Goal: Task Accomplishment & Management: Use online tool/utility

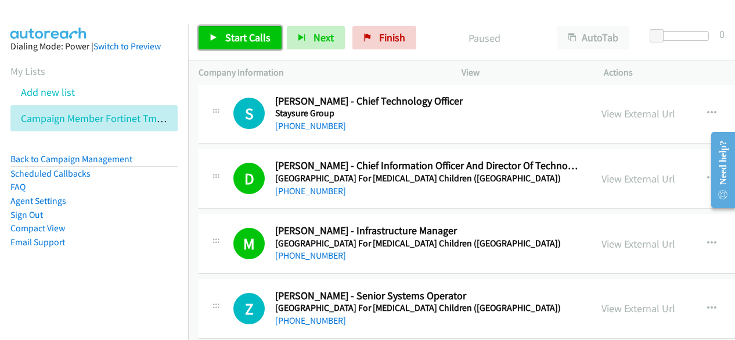
click at [263, 34] on span "Start Calls" at bounding box center [247, 37] width 45 height 13
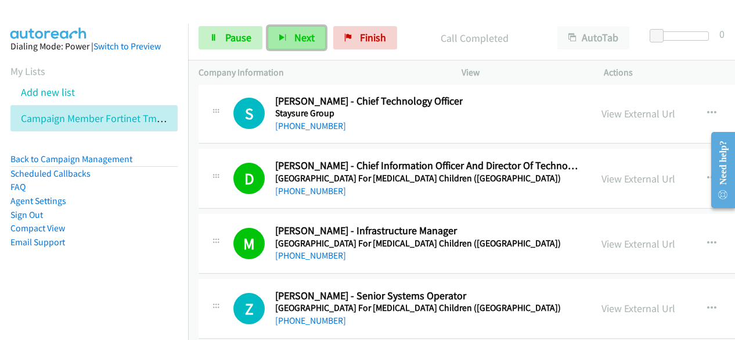
click at [289, 31] on button "Next" at bounding box center [297, 37] width 58 height 23
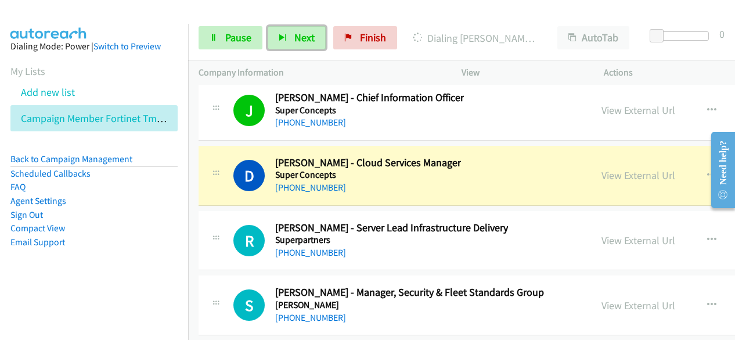
scroll to position [25966, 0]
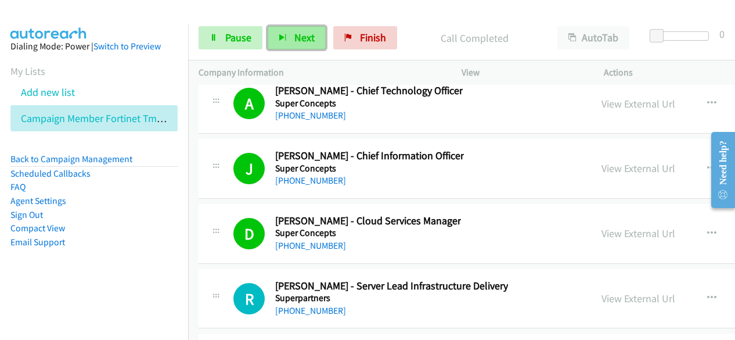
click at [277, 34] on button "Next" at bounding box center [297, 37] width 58 height 23
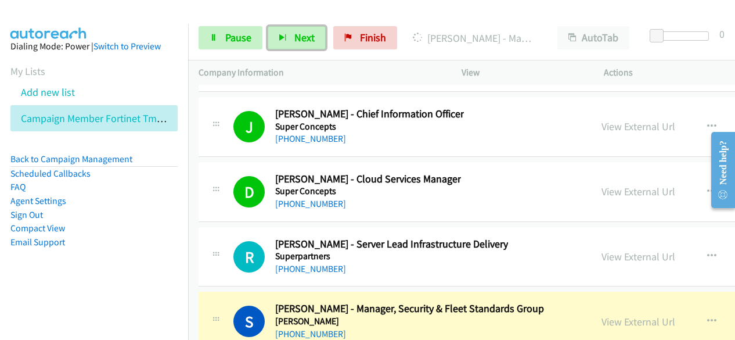
scroll to position [26024, 0]
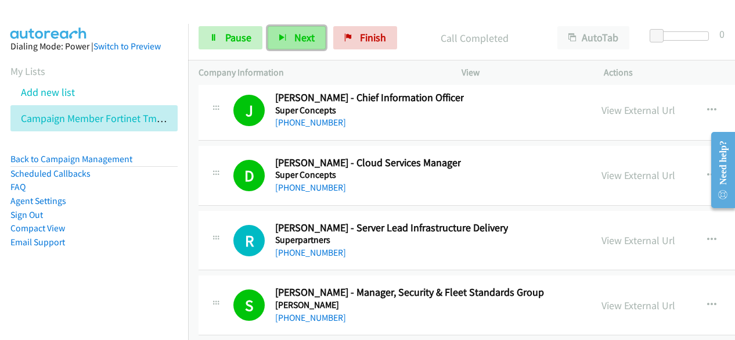
click at [298, 48] on button "Next" at bounding box center [297, 37] width 58 height 23
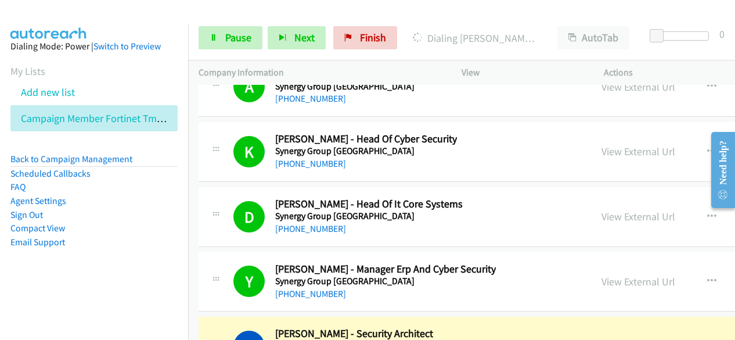
scroll to position [26489, 0]
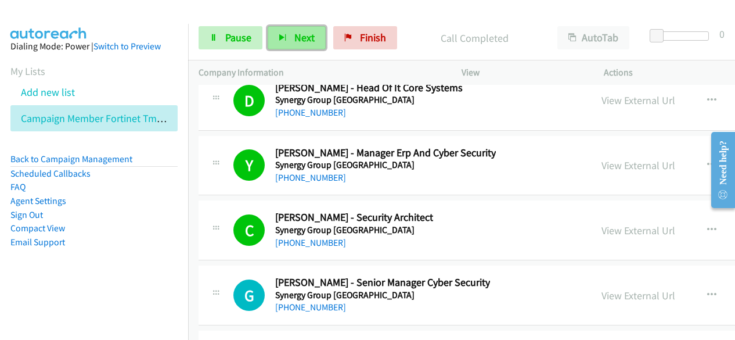
click at [306, 39] on span "Next" at bounding box center [305, 37] width 20 height 13
click at [311, 35] on span "Next" at bounding box center [305, 37] width 20 height 13
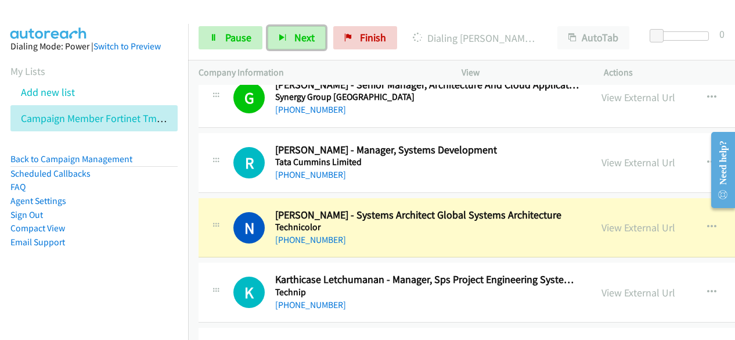
scroll to position [26780, 0]
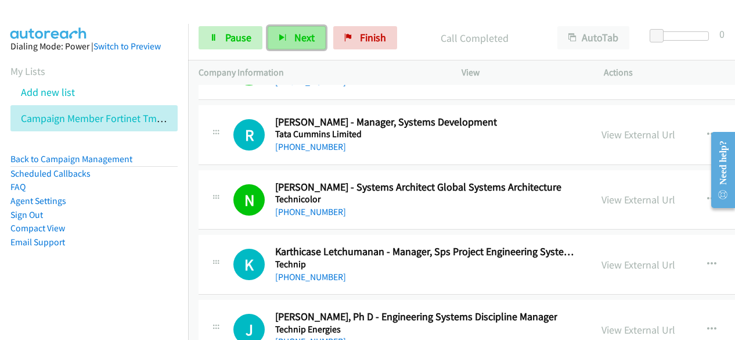
click at [298, 37] on span "Next" at bounding box center [305, 37] width 20 height 13
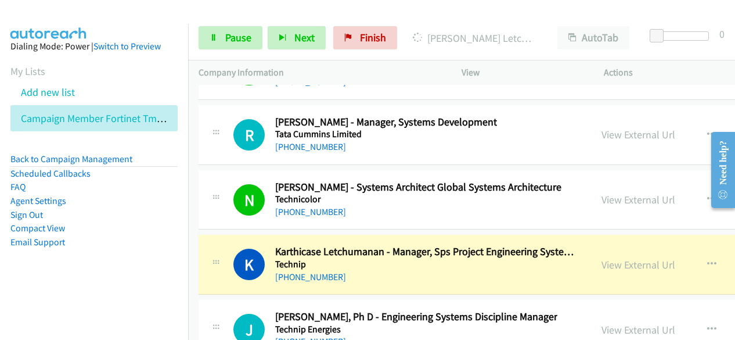
click at [453, 44] on p "[PERSON_NAME] Letchumanan - Manager, Sps Project Engineering System Engineering" at bounding box center [475, 38] width 124 height 16
click at [606, 258] on link "View External Url" at bounding box center [639, 264] width 74 height 13
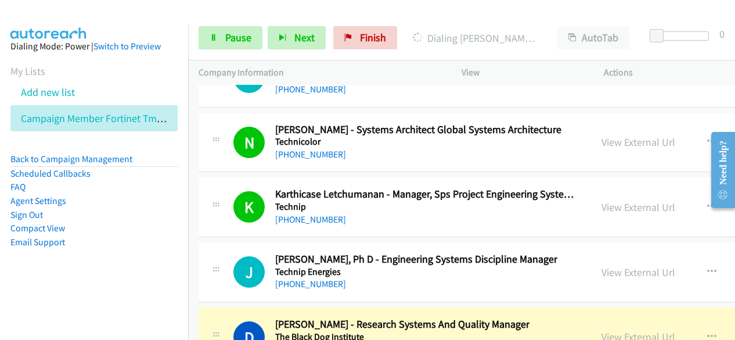
scroll to position [26896, 0]
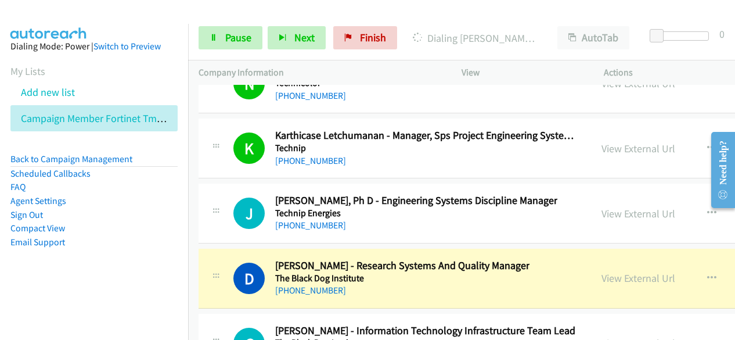
click at [602, 271] on link "View External Url" at bounding box center [639, 277] width 74 height 13
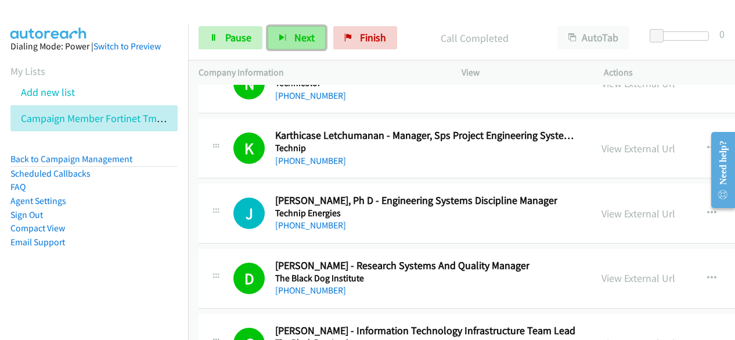
click at [303, 42] on span "Next" at bounding box center [305, 37] width 20 height 13
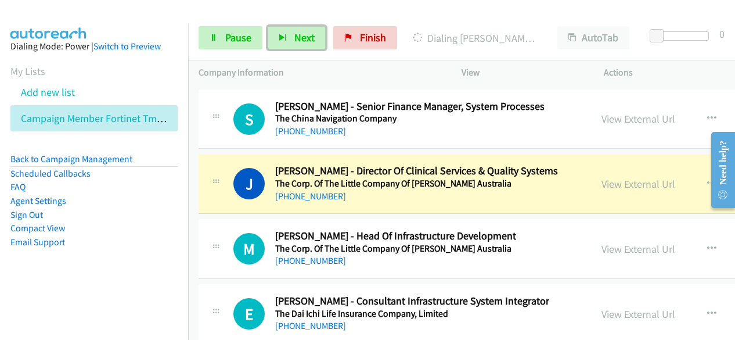
scroll to position [27186, 0]
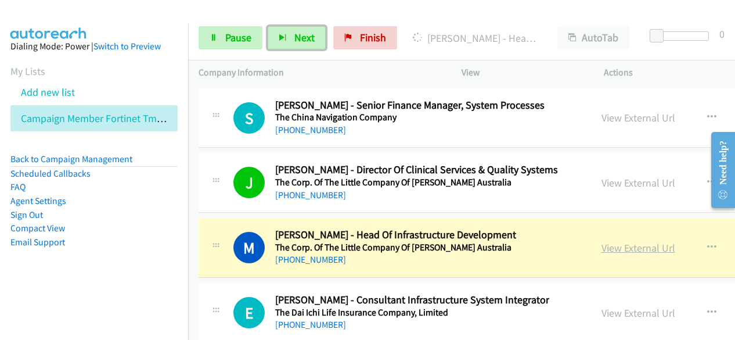
click at [602, 241] on link "View External Url" at bounding box center [639, 247] width 74 height 13
click at [230, 44] on span "Pause" at bounding box center [238, 37] width 26 height 13
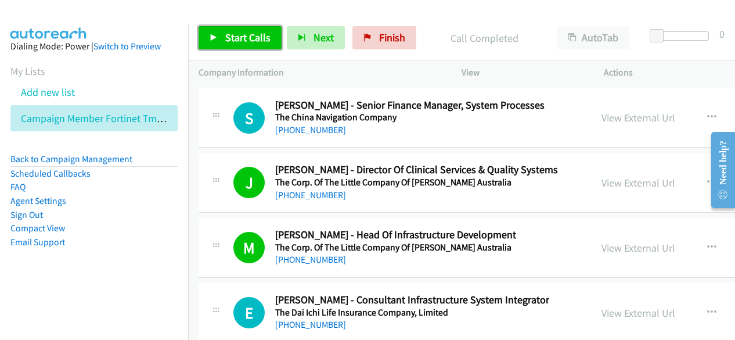
click at [267, 30] on link "Start Calls" at bounding box center [240, 37] width 83 height 23
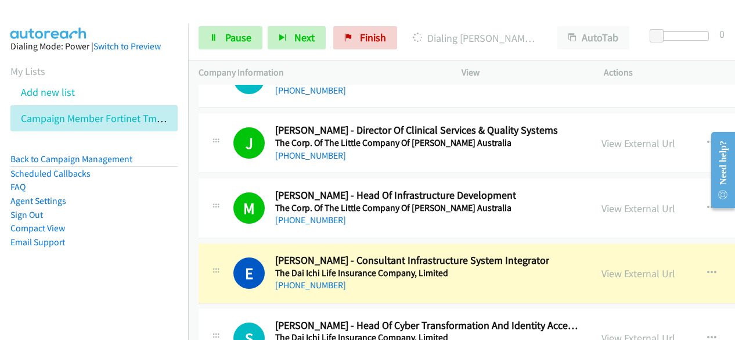
scroll to position [27244, 0]
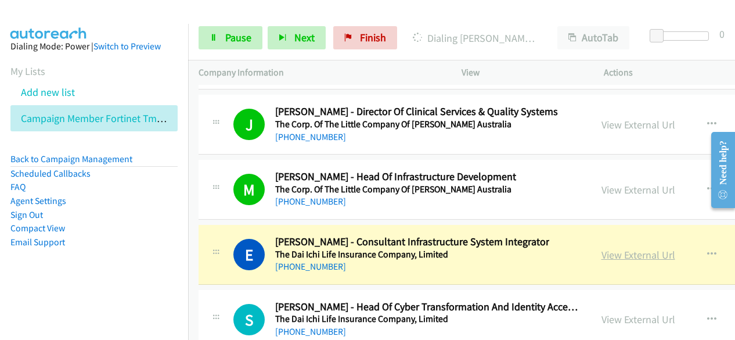
click at [608, 248] on link "View External Url" at bounding box center [639, 254] width 74 height 13
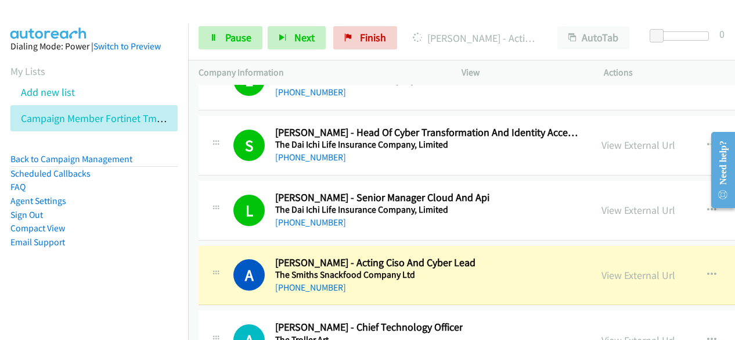
scroll to position [27477, 0]
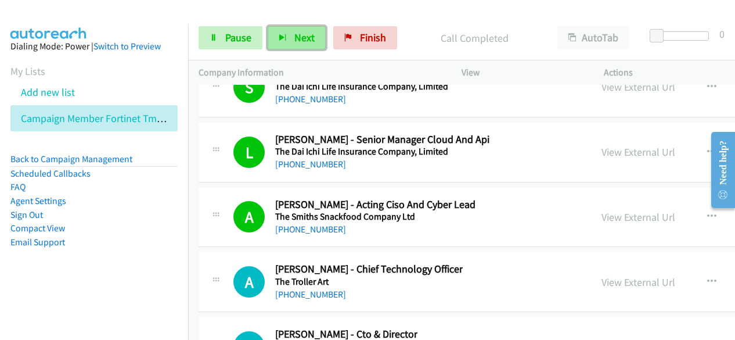
click at [282, 38] on icon "button" at bounding box center [283, 38] width 8 height 8
click at [317, 37] on button "Next" at bounding box center [297, 37] width 58 height 23
click at [310, 38] on span "Next" at bounding box center [305, 37] width 20 height 13
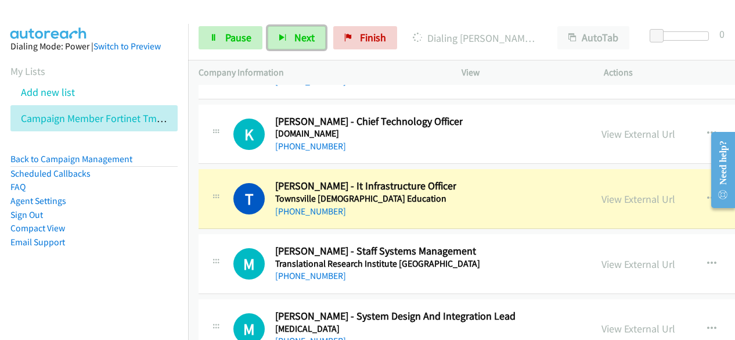
scroll to position [27883, 0]
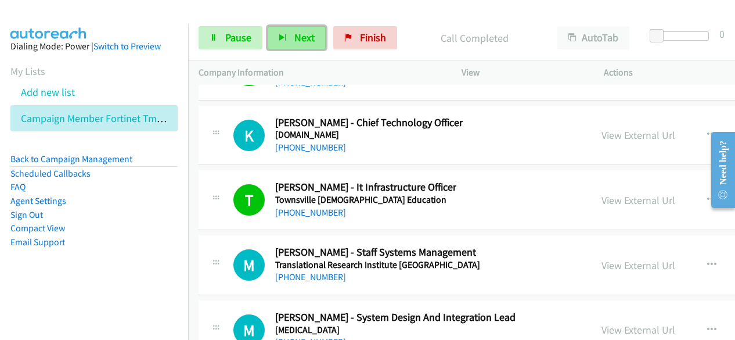
click at [295, 43] on span "Next" at bounding box center [305, 37] width 20 height 13
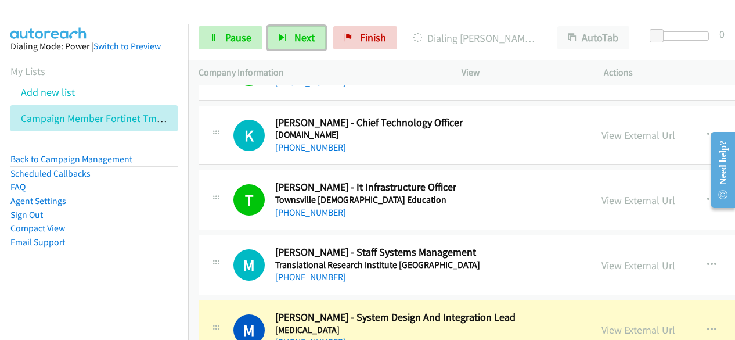
scroll to position [27941, 0]
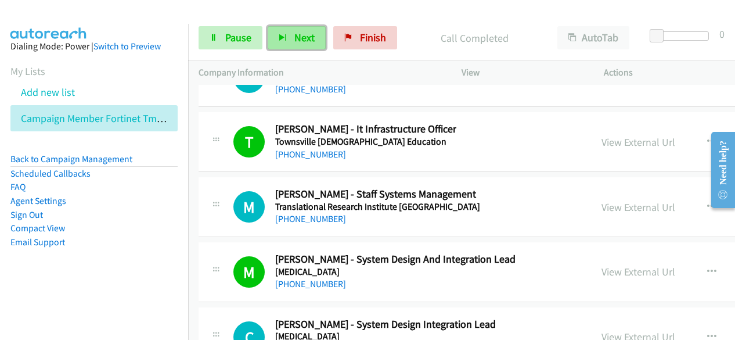
click at [312, 40] on span "Next" at bounding box center [305, 37] width 20 height 13
click at [316, 38] on button "Next" at bounding box center [297, 37] width 58 height 23
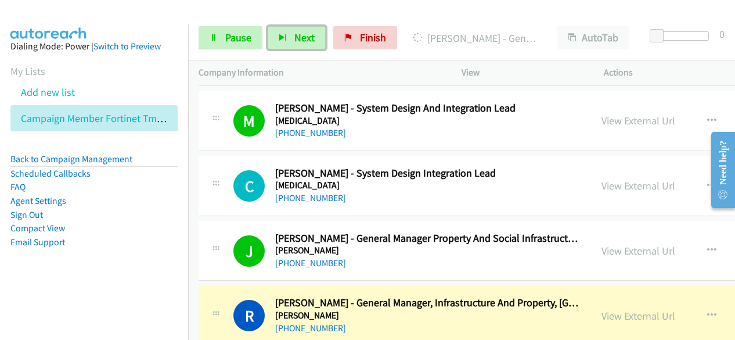
scroll to position [28116, 0]
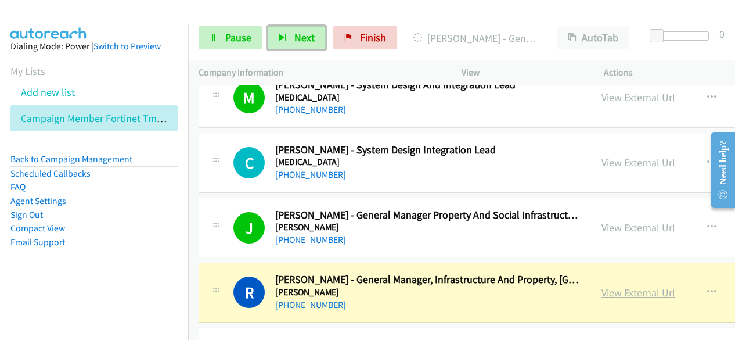
click at [602, 286] on link "View External Url" at bounding box center [639, 292] width 74 height 13
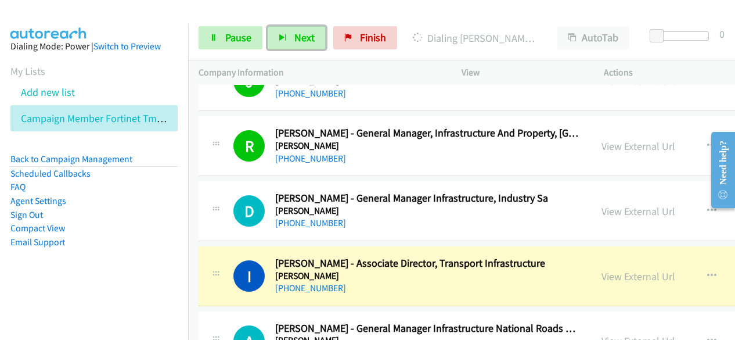
scroll to position [28290, 0]
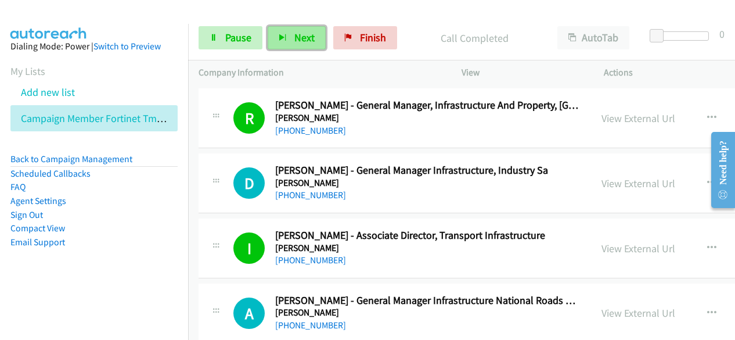
click at [322, 34] on button "Next" at bounding box center [297, 37] width 58 height 23
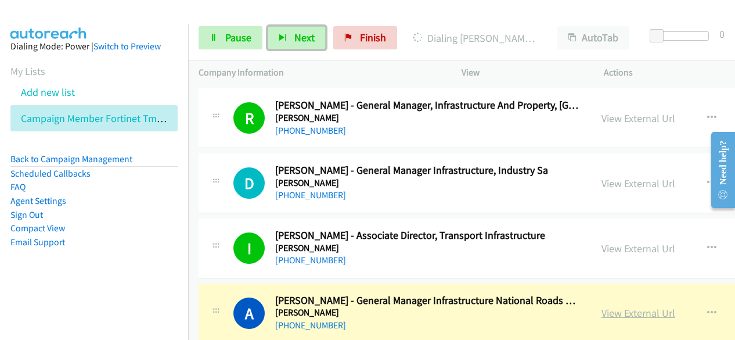
click at [606, 306] on link "View External Url" at bounding box center [639, 312] width 74 height 13
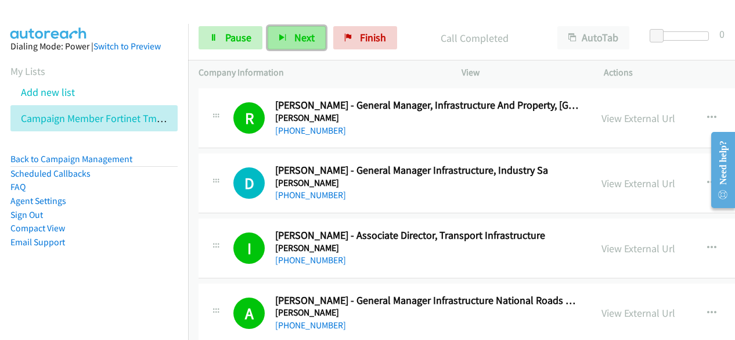
click at [309, 38] on span "Next" at bounding box center [305, 37] width 20 height 13
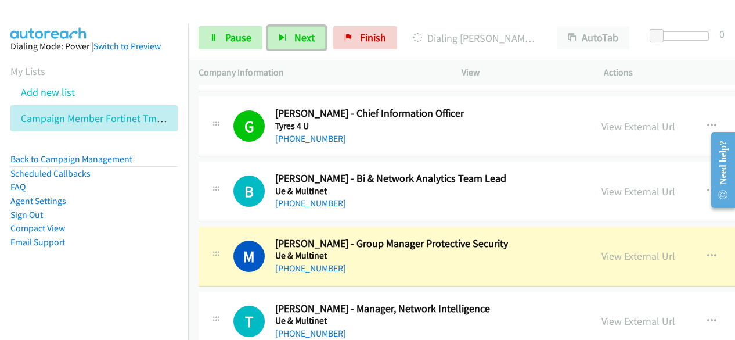
scroll to position [28696, 0]
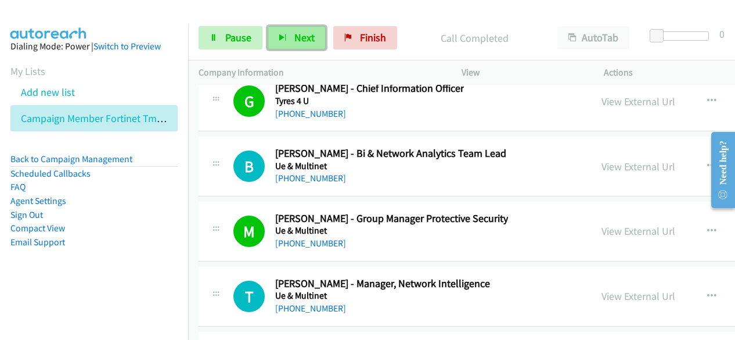
click at [299, 40] on span "Next" at bounding box center [305, 37] width 20 height 13
click at [296, 36] on span "Next" at bounding box center [305, 37] width 20 height 13
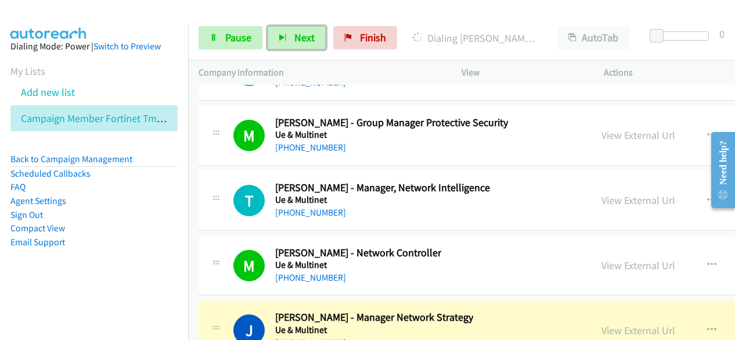
scroll to position [28813, 0]
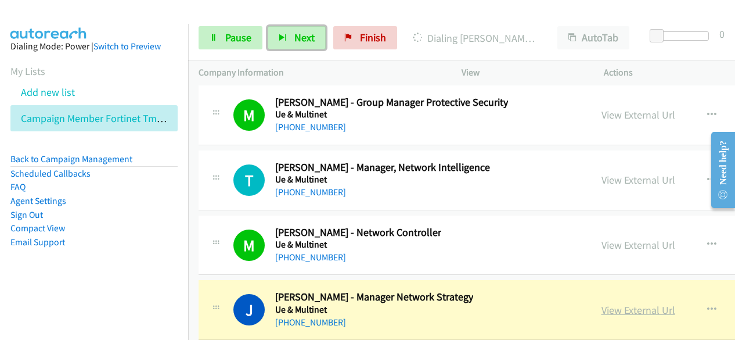
click at [612, 303] on link "View External Url" at bounding box center [639, 309] width 74 height 13
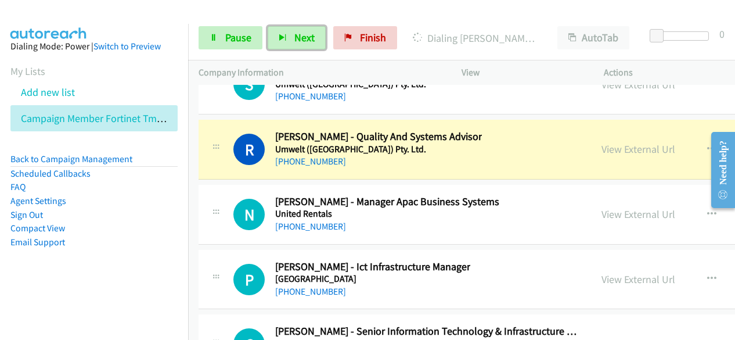
scroll to position [29045, 0]
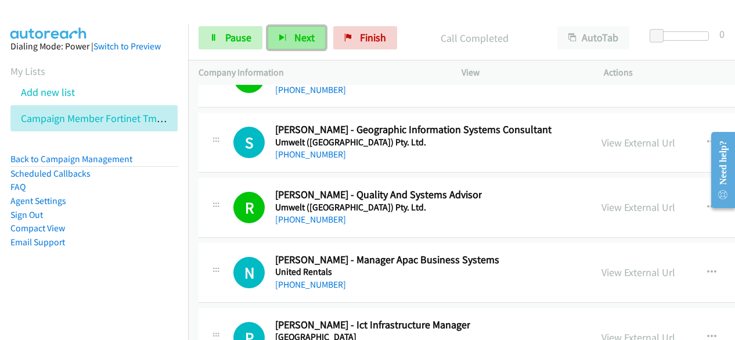
click at [304, 38] on span "Next" at bounding box center [305, 37] width 20 height 13
click at [295, 35] on span "Next" at bounding box center [305, 37] width 20 height 13
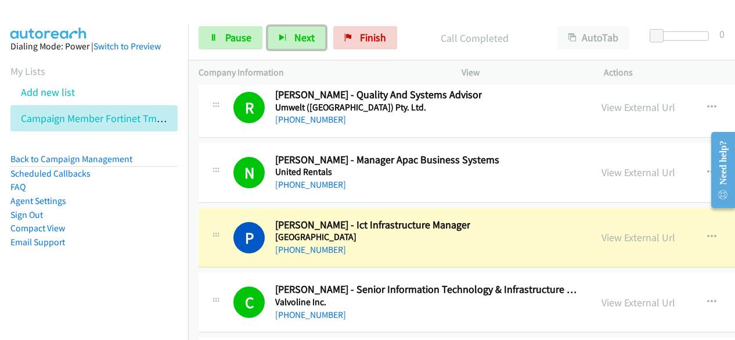
scroll to position [29161, 0]
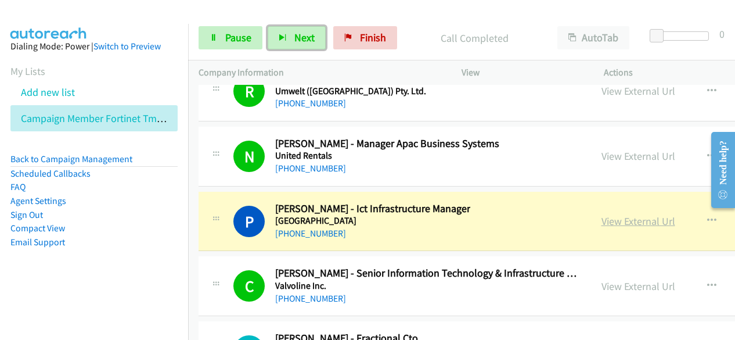
click at [615, 214] on link "View External Url" at bounding box center [639, 220] width 74 height 13
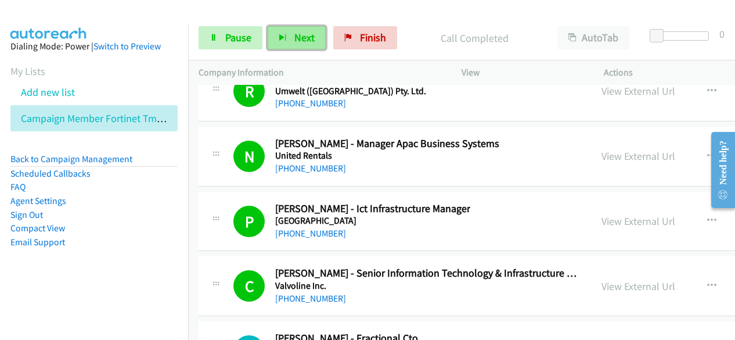
click at [317, 38] on button "Next" at bounding box center [297, 37] width 58 height 23
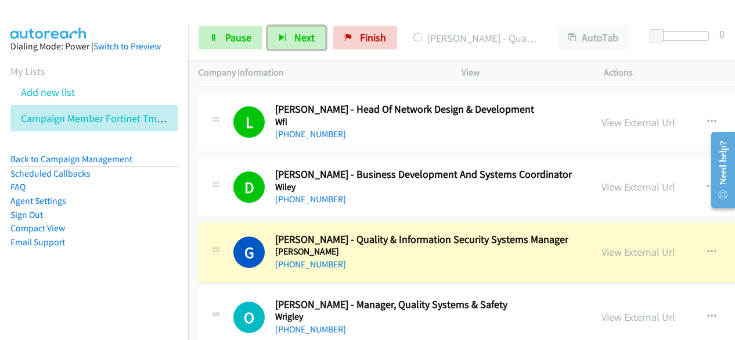
scroll to position [30123, 0]
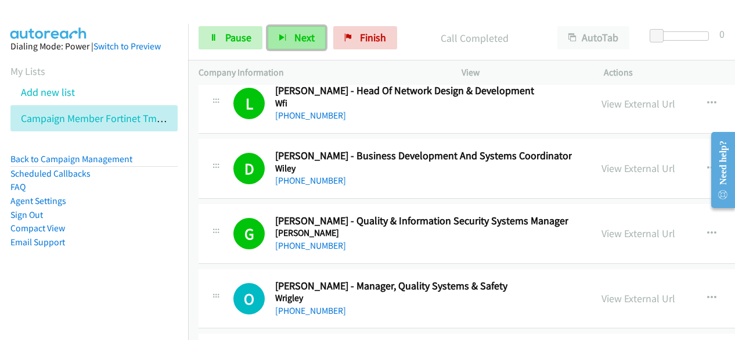
click at [307, 36] on span "Next" at bounding box center [305, 37] width 20 height 13
click at [313, 33] on button "Next" at bounding box center [297, 37] width 58 height 23
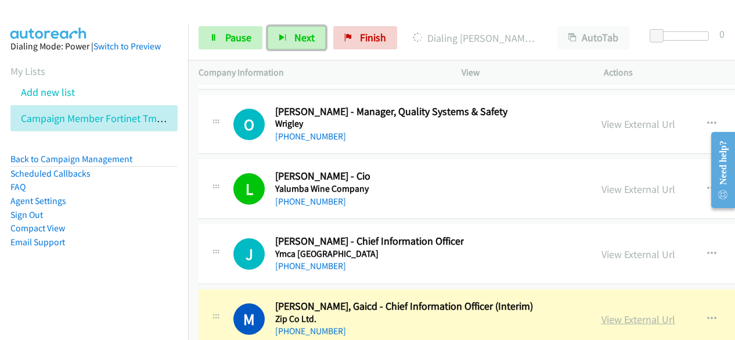
click at [608, 313] on link "View External Url" at bounding box center [639, 319] width 74 height 13
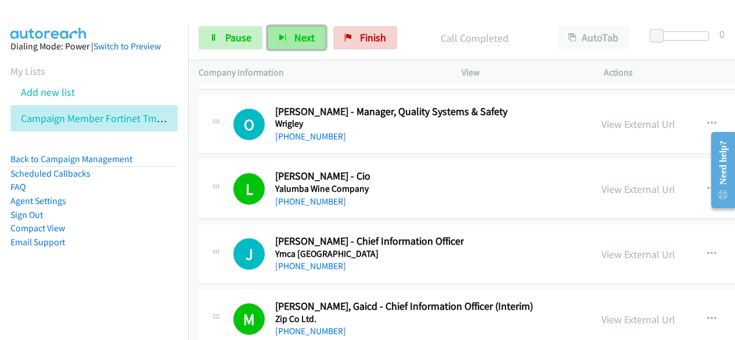
click at [295, 27] on button "Next" at bounding box center [297, 37] width 58 height 23
click at [297, 41] on span "Next" at bounding box center [305, 37] width 20 height 13
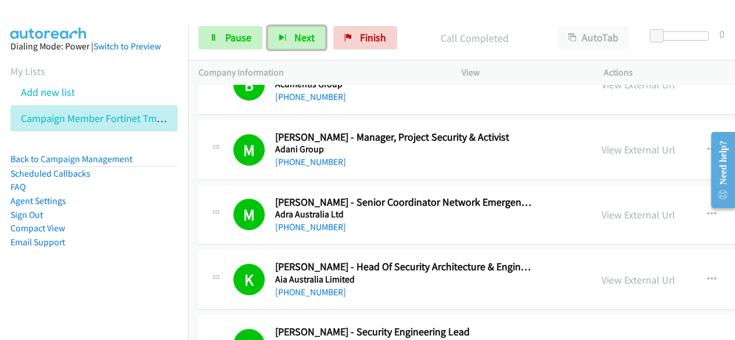
scroll to position [465, 0]
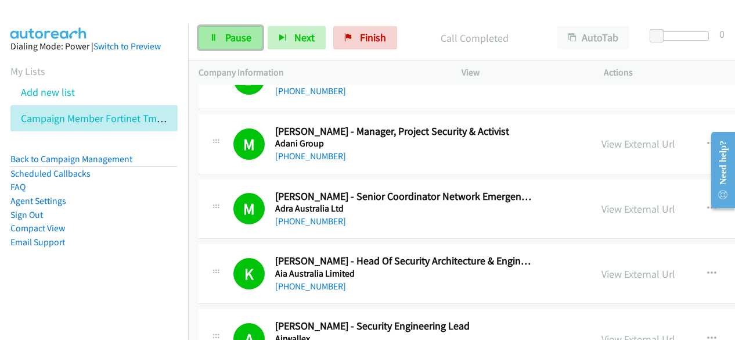
click at [247, 46] on link "Pause" at bounding box center [231, 37] width 64 height 23
